Goal: Information Seeking & Learning: Learn about a topic

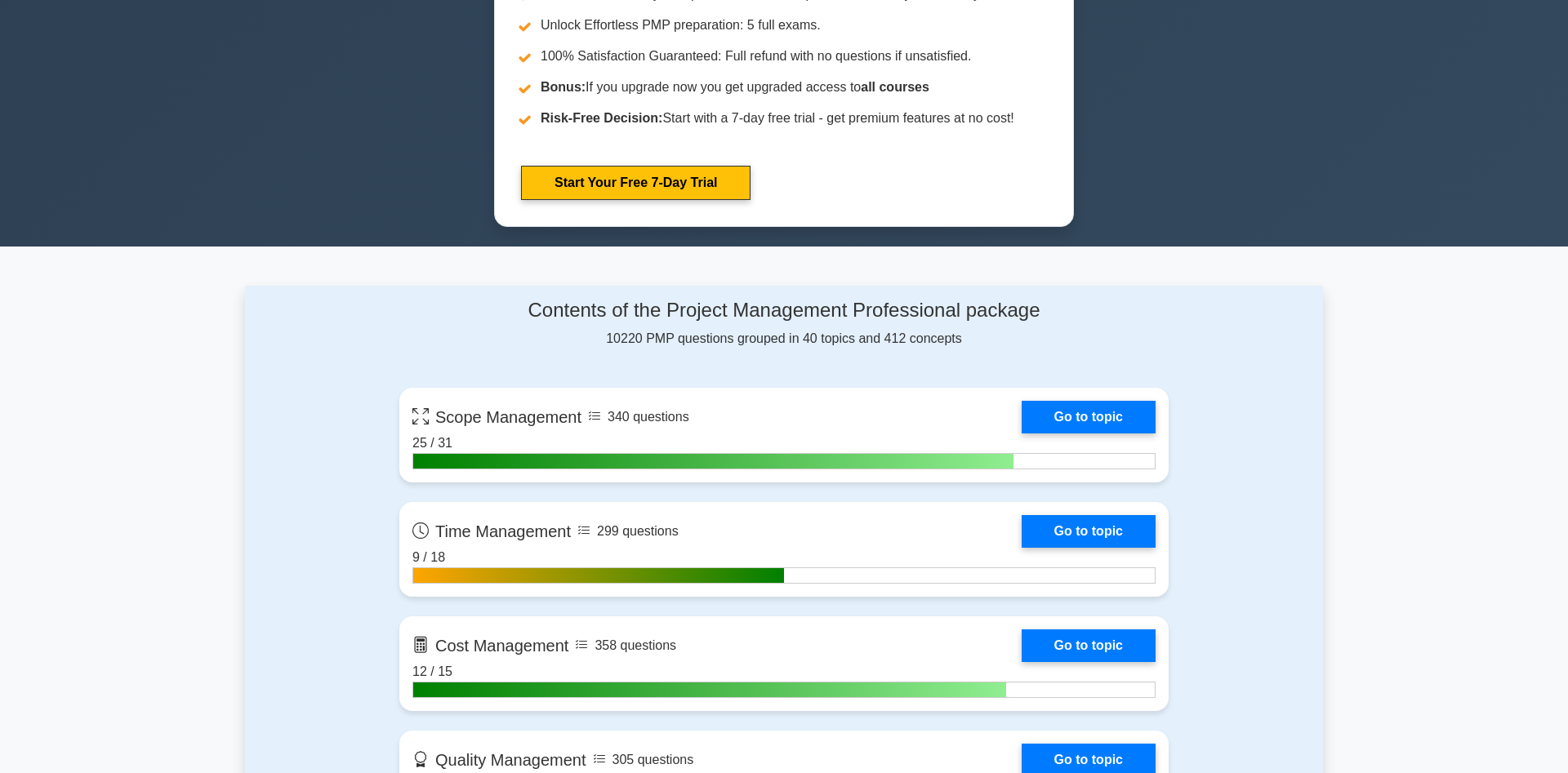
scroll to position [1250, 0]
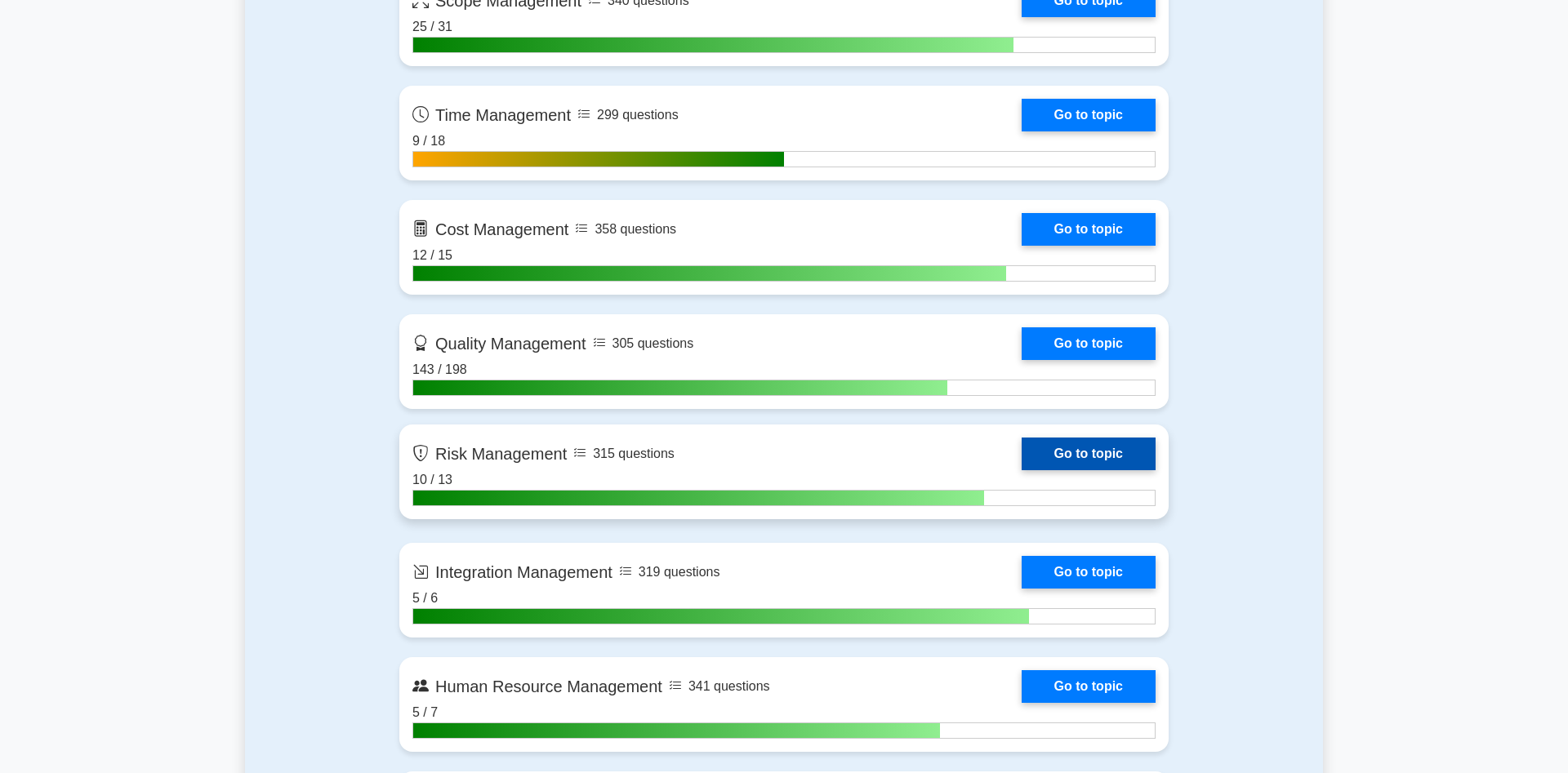
click at [1022, 468] on link "Go to topic" at bounding box center [1089, 454] width 134 height 33
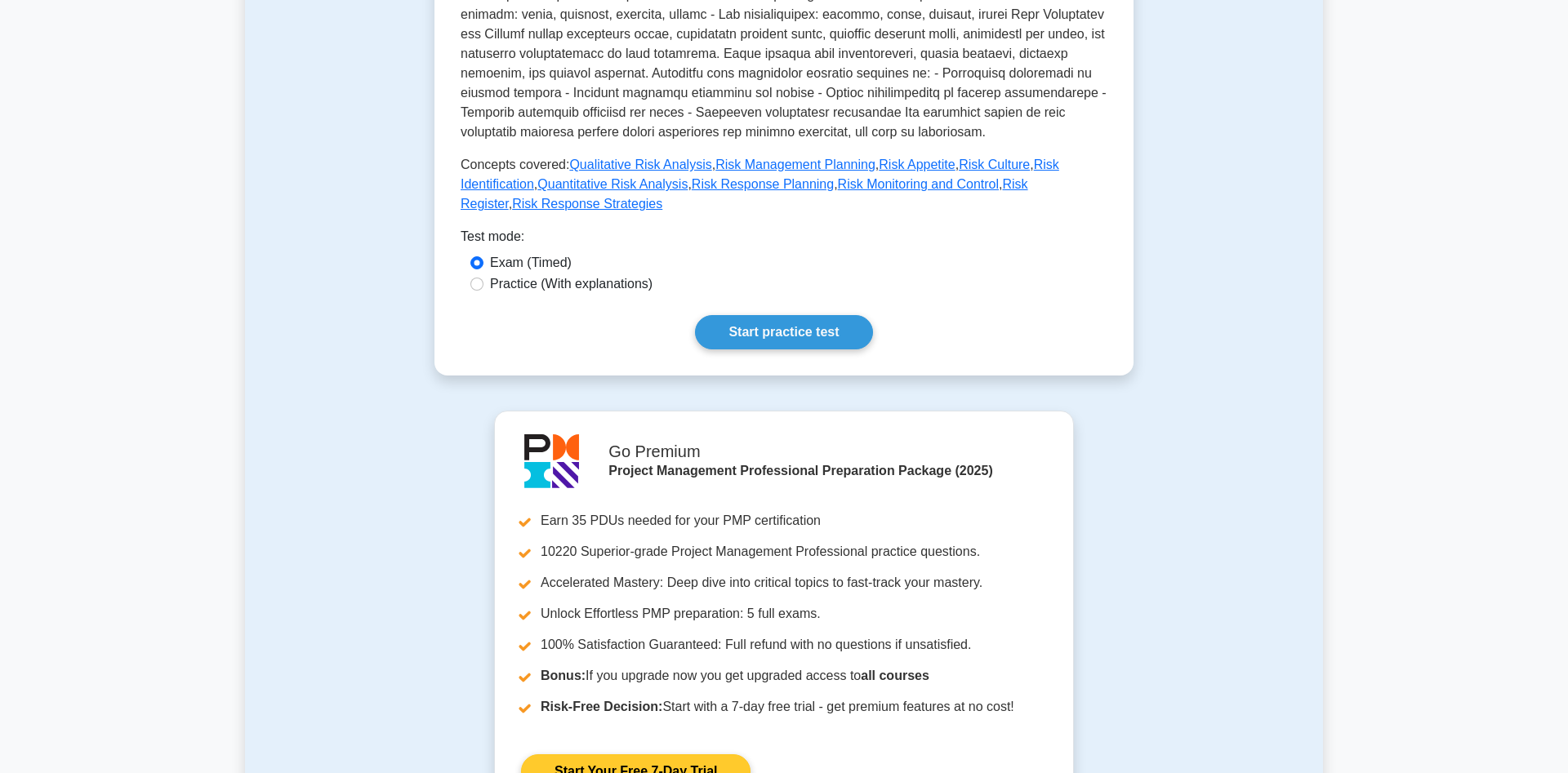
scroll to position [416, 0]
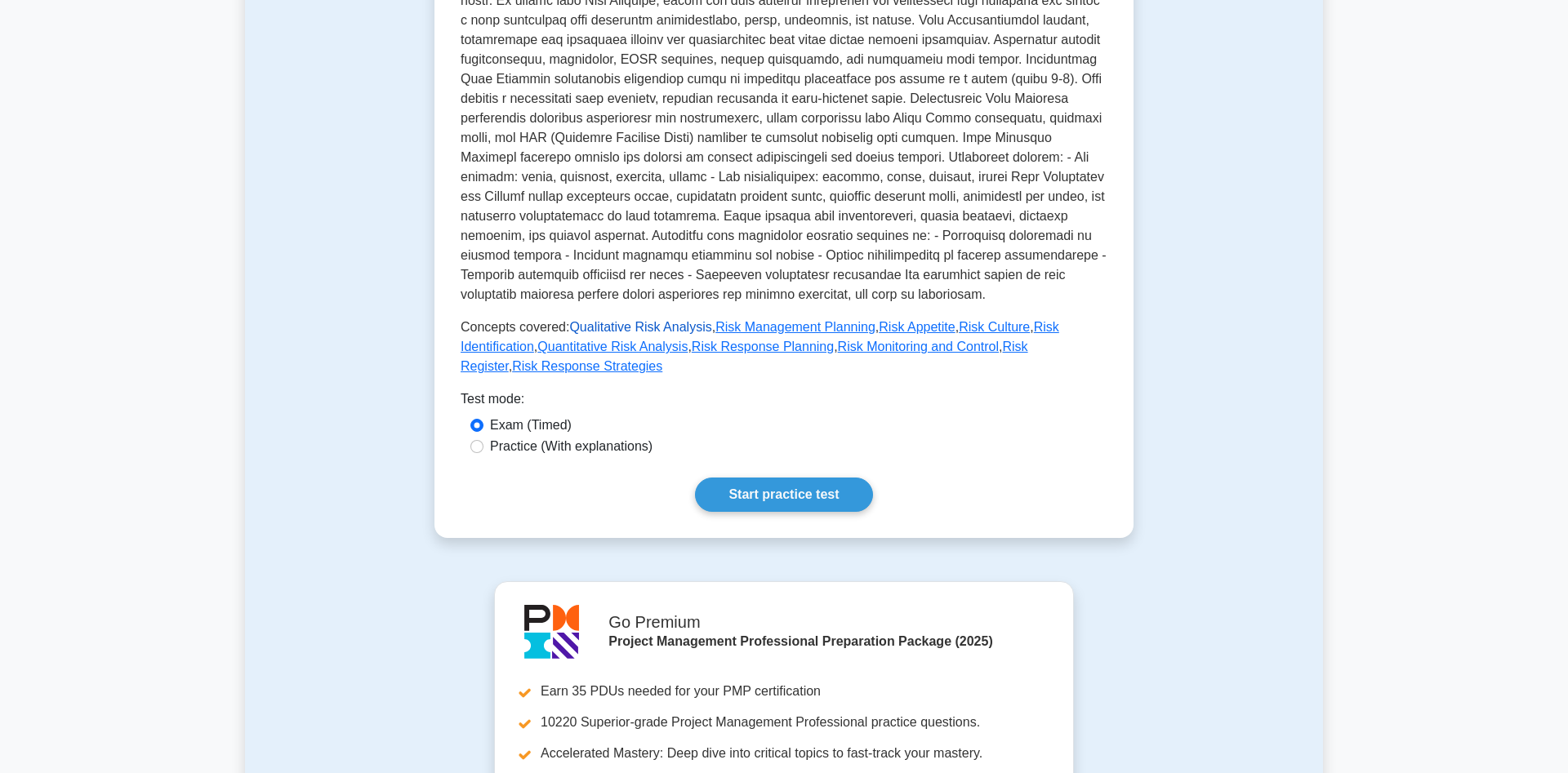
click at [627, 328] on link "Qualitative Risk Analysis" at bounding box center [640, 327] width 143 height 14
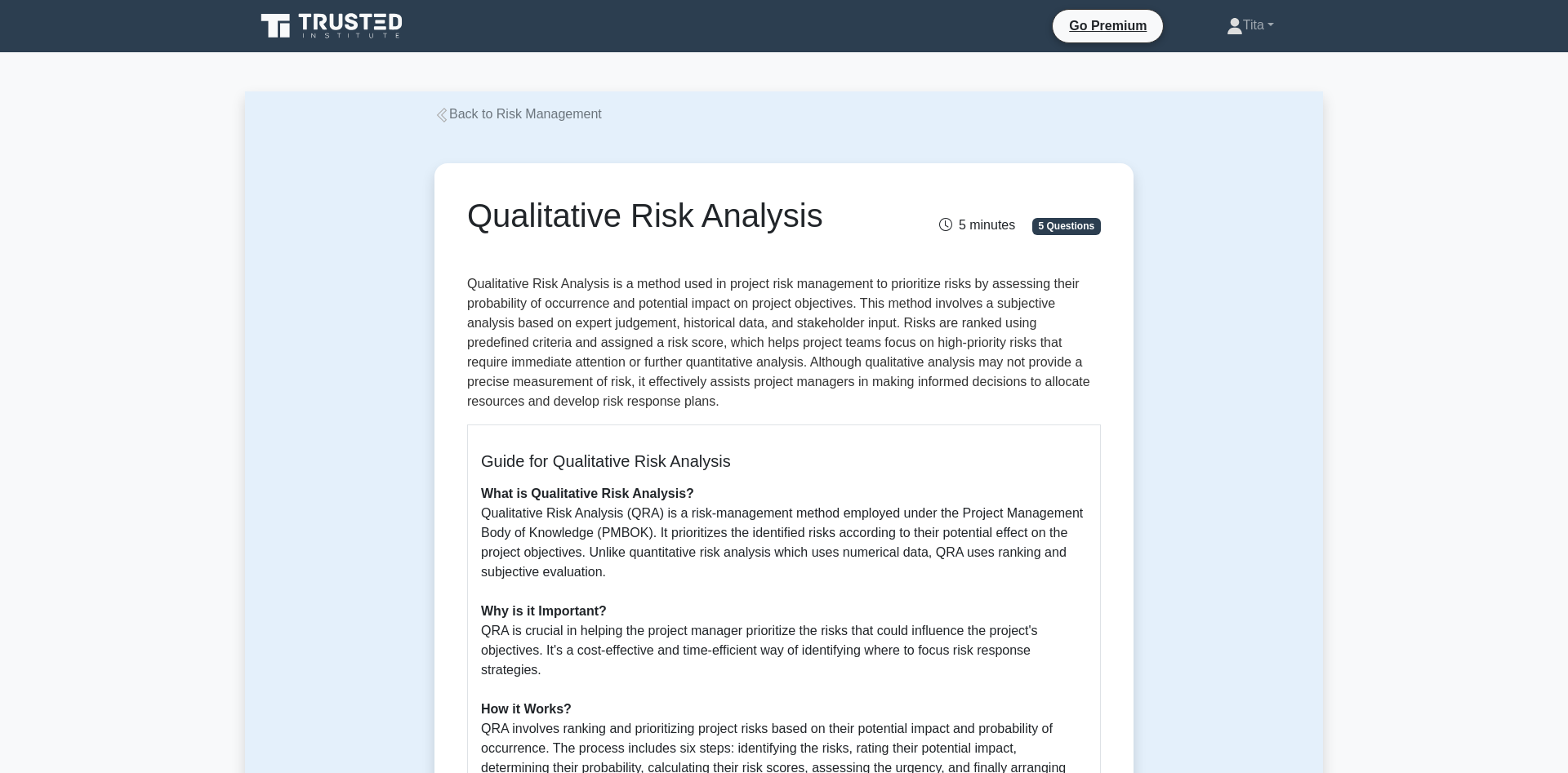
click at [443, 116] on icon at bounding box center [442, 115] width 15 height 15
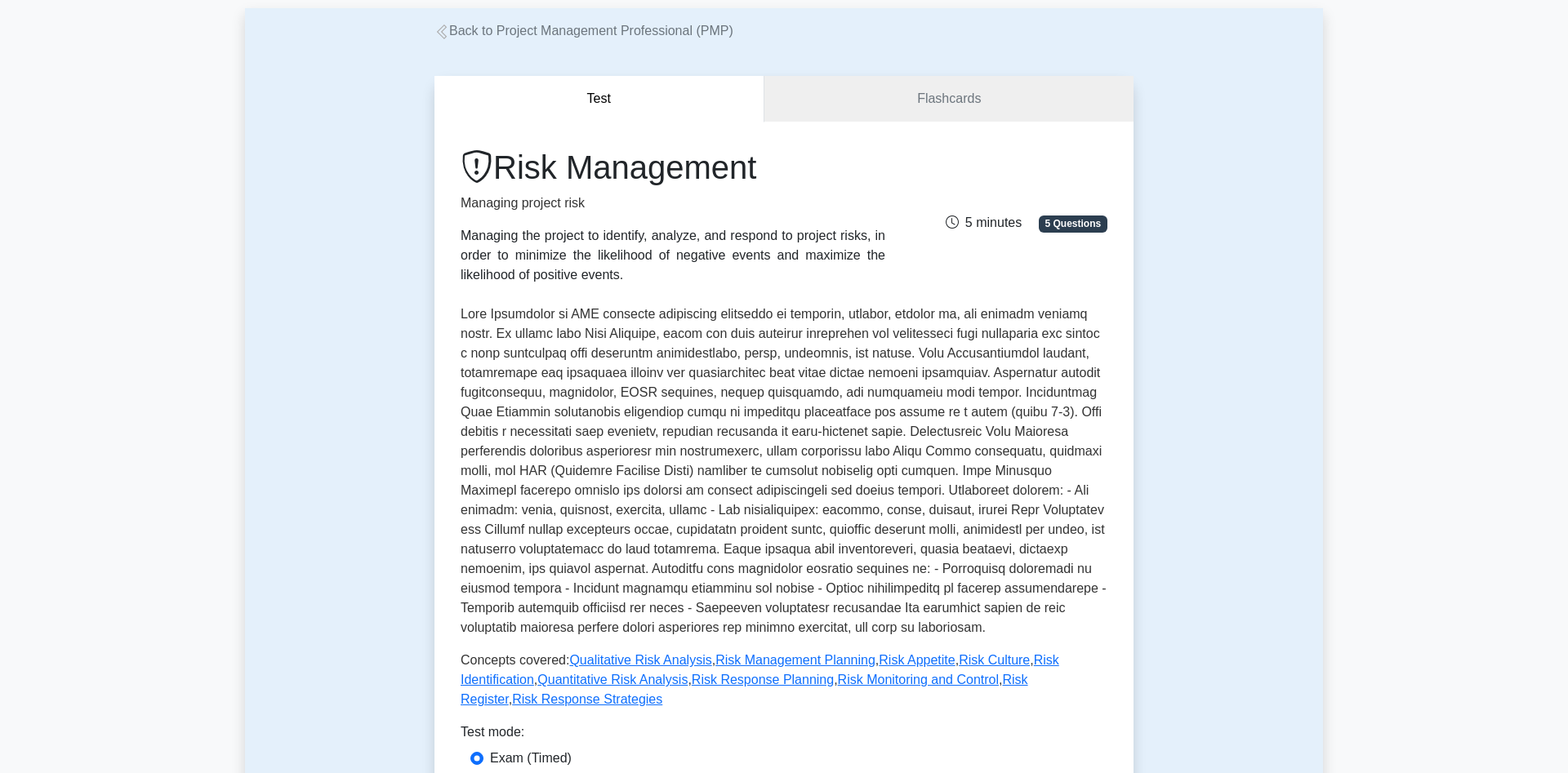
scroll to position [250, 0]
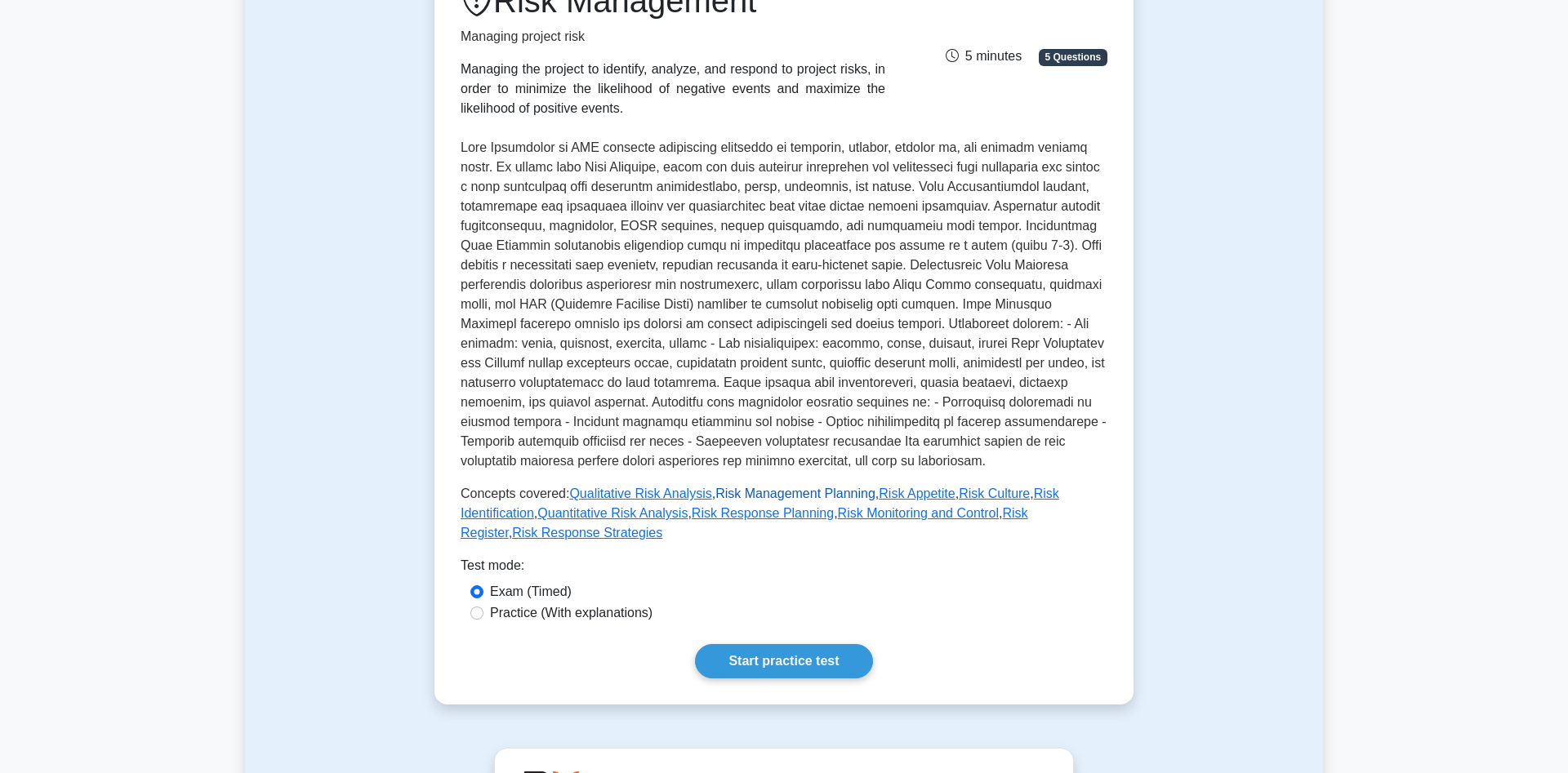
click at [747, 498] on link "Risk Management Planning" at bounding box center [796, 494] width 160 height 14
